Goal: Task Accomplishment & Management: Manage account settings

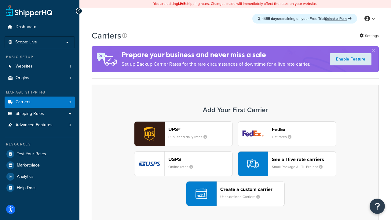
click at [235, 164] on div "UPS® Published daily rates FedEx List rates USPS Online rates See all live rate…" at bounding box center [235, 163] width 274 height 85
click at [304, 129] on header "FedEx" at bounding box center [304, 129] width 64 height 6
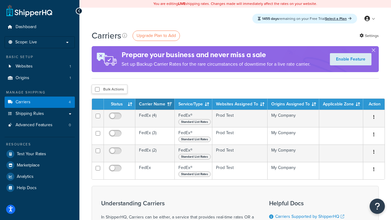
click at [97, 90] on input "checkbox" at bounding box center [97, 89] width 5 height 5
checkbox input "true"
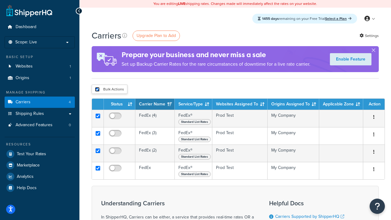
checkbox input "true"
click at [0, 0] on button "Delete" at bounding box center [0, 0] width 0 height 0
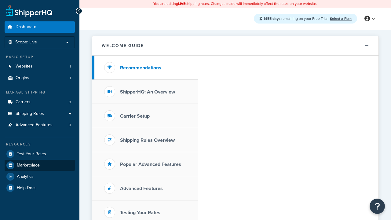
click at [28, 165] on span "Marketplace" at bounding box center [28, 165] width 23 height 5
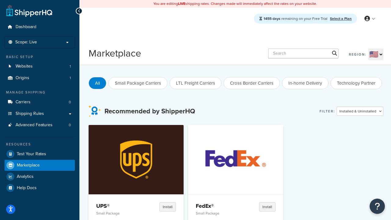
click at [116, 213] on p "Small Package" at bounding box center [116, 213] width 41 height 4
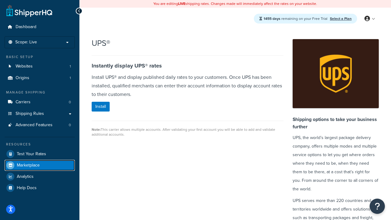
click at [28, 165] on span "Marketplace" at bounding box center [28, 165] width 23 height 5
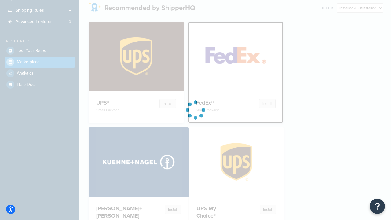
click at [235, 108] on p "Small Package" at bounding box center [216, 110] width 41 height 4
